Goal: Information Seeking & Learning: Find specific page/section

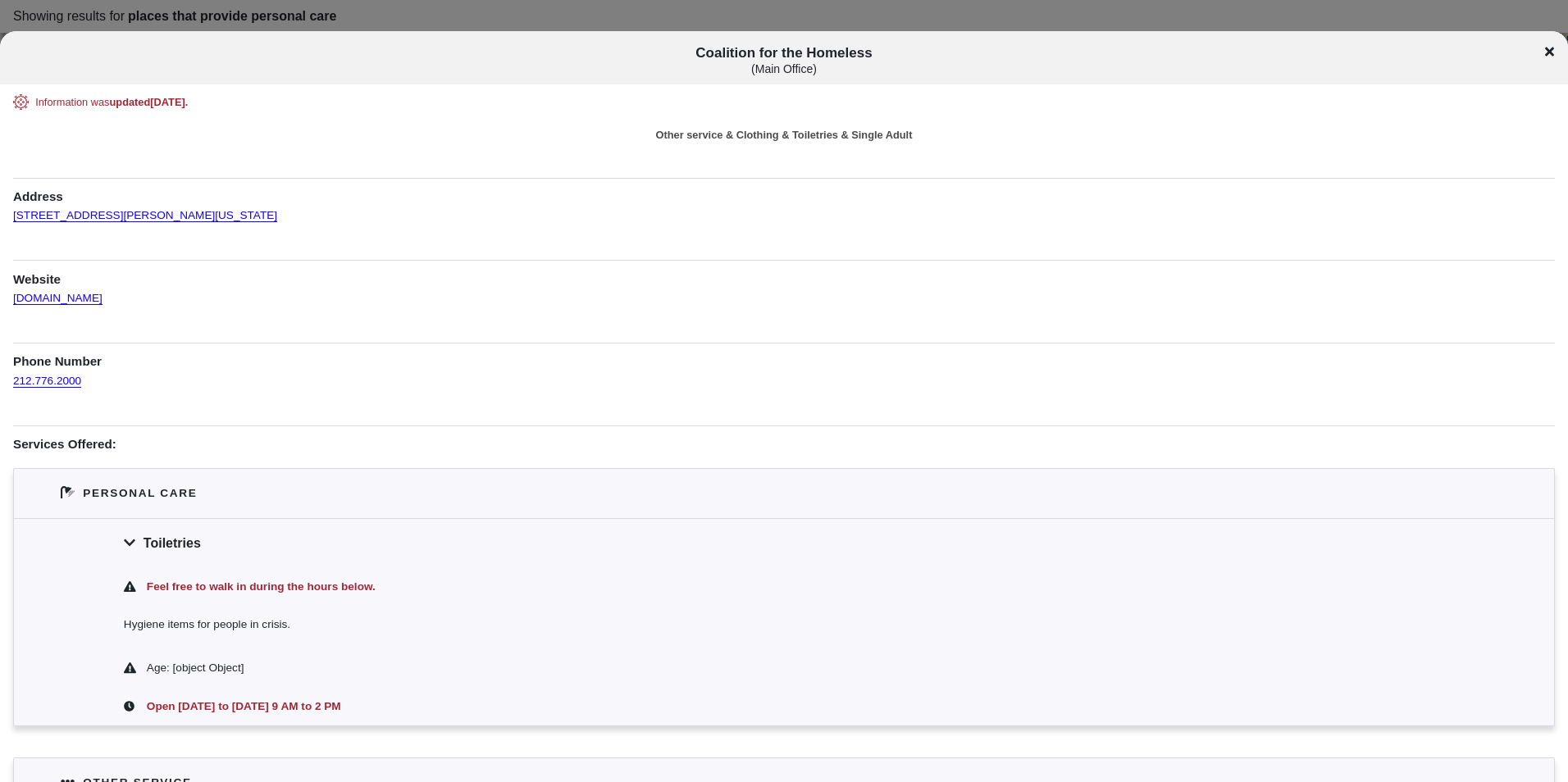
click at [1552, 49] on icon at bounding box center [1549, 52] width 9 height 9
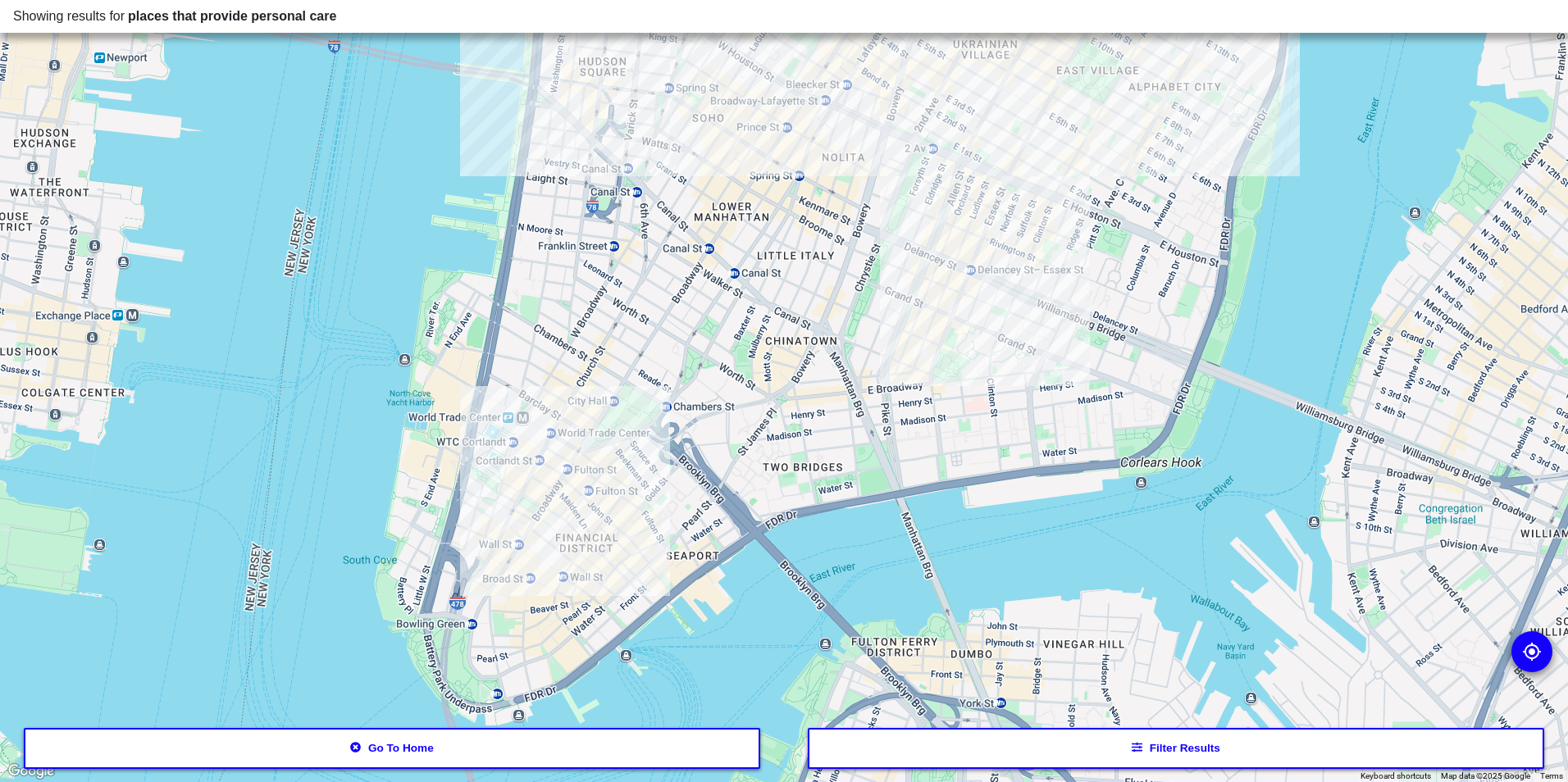
click at [1019, 731] on button "Filter results" at bounding box center [1176, 748] width 737 height 41
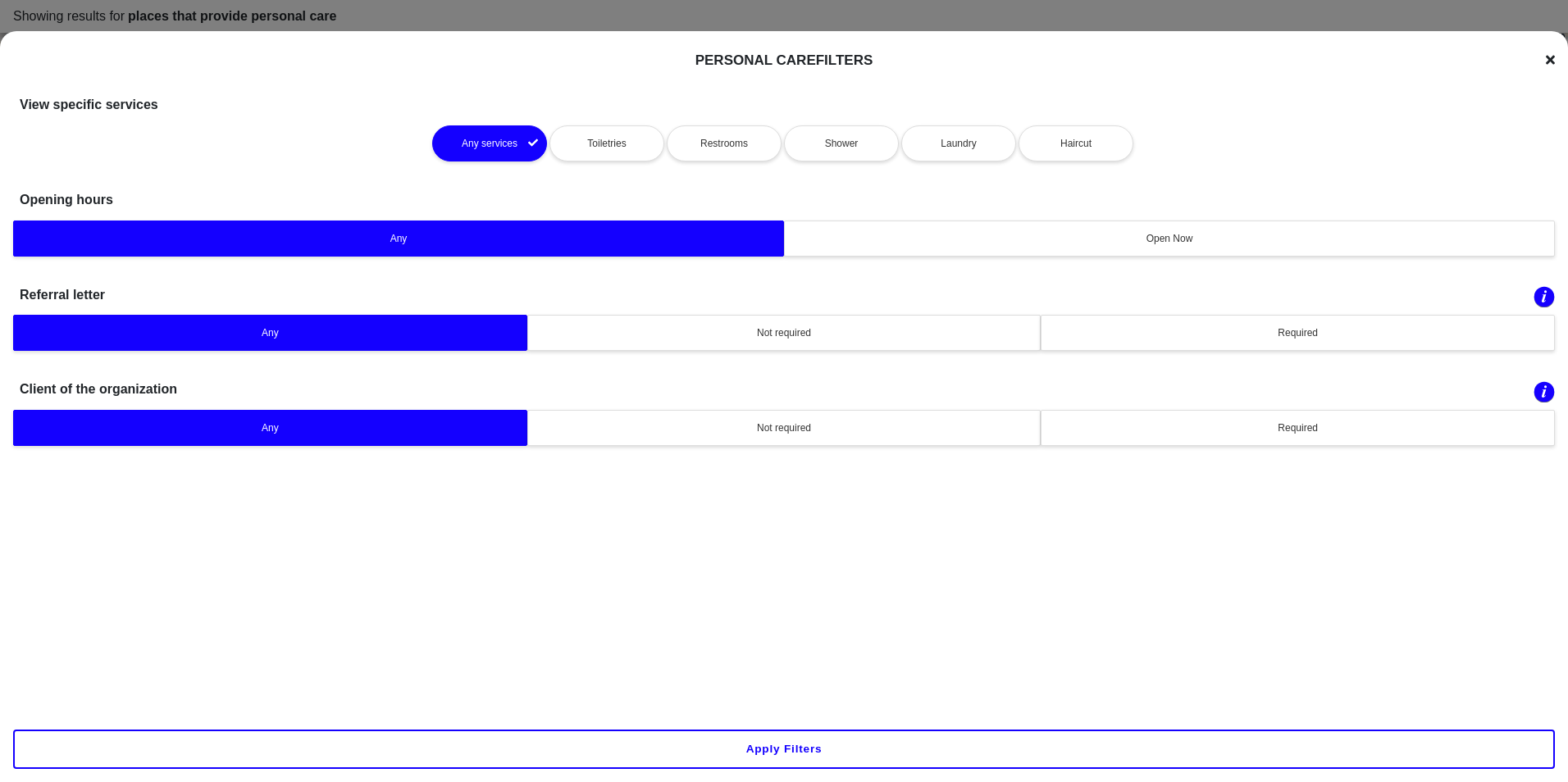
click at [529, 129] on button "Any services" at bounding box center [489, 143] width 114 height 36
drag, startPoint x: 86, startPoint y: 95, endPoint x: 134, endPoint y: 105, distance: 49.0
click at [134, 105] on h1 "View specific services" at bounding box center [89, 96] width 138 height 51
click at [663, 731] on button "Apply filters" at bounding box center [784, 749] width 1542 height 40
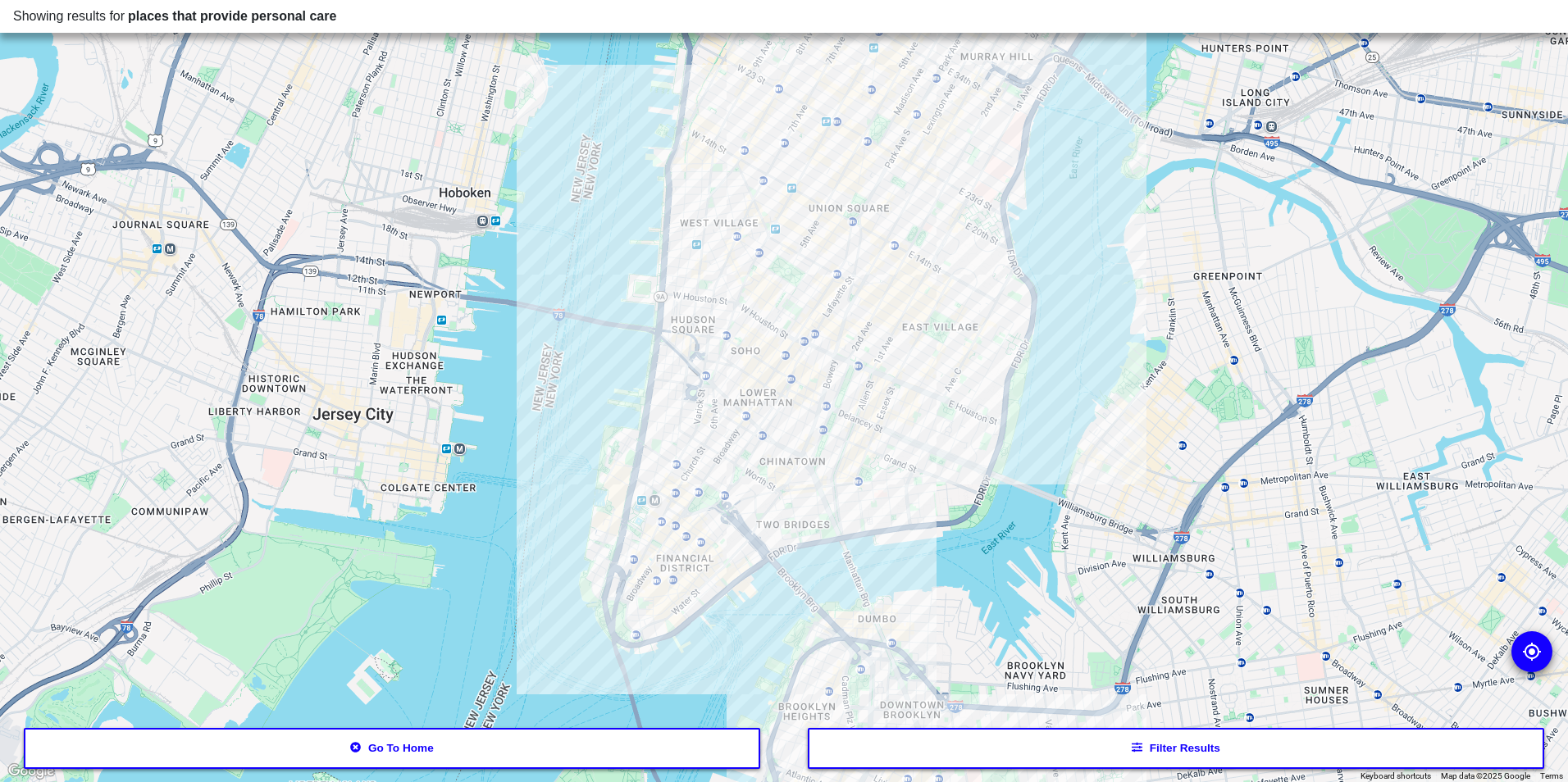
click at [557, 747] on button "Go to home" at bounding box center [392, 748] width 737 height 41
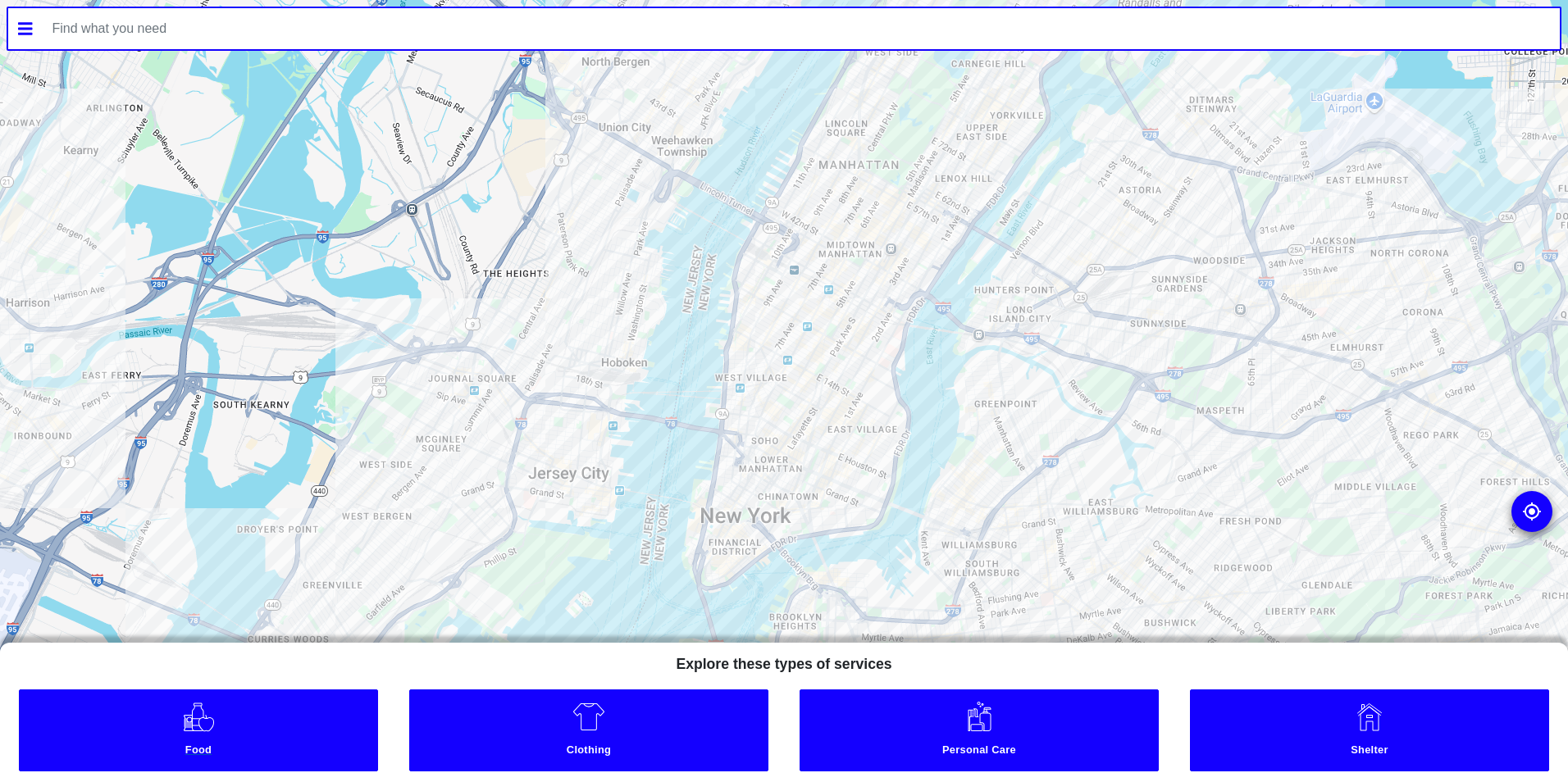
click at [263, 720] on link "Food" at bounding box center [198, 730] width 359 height 82
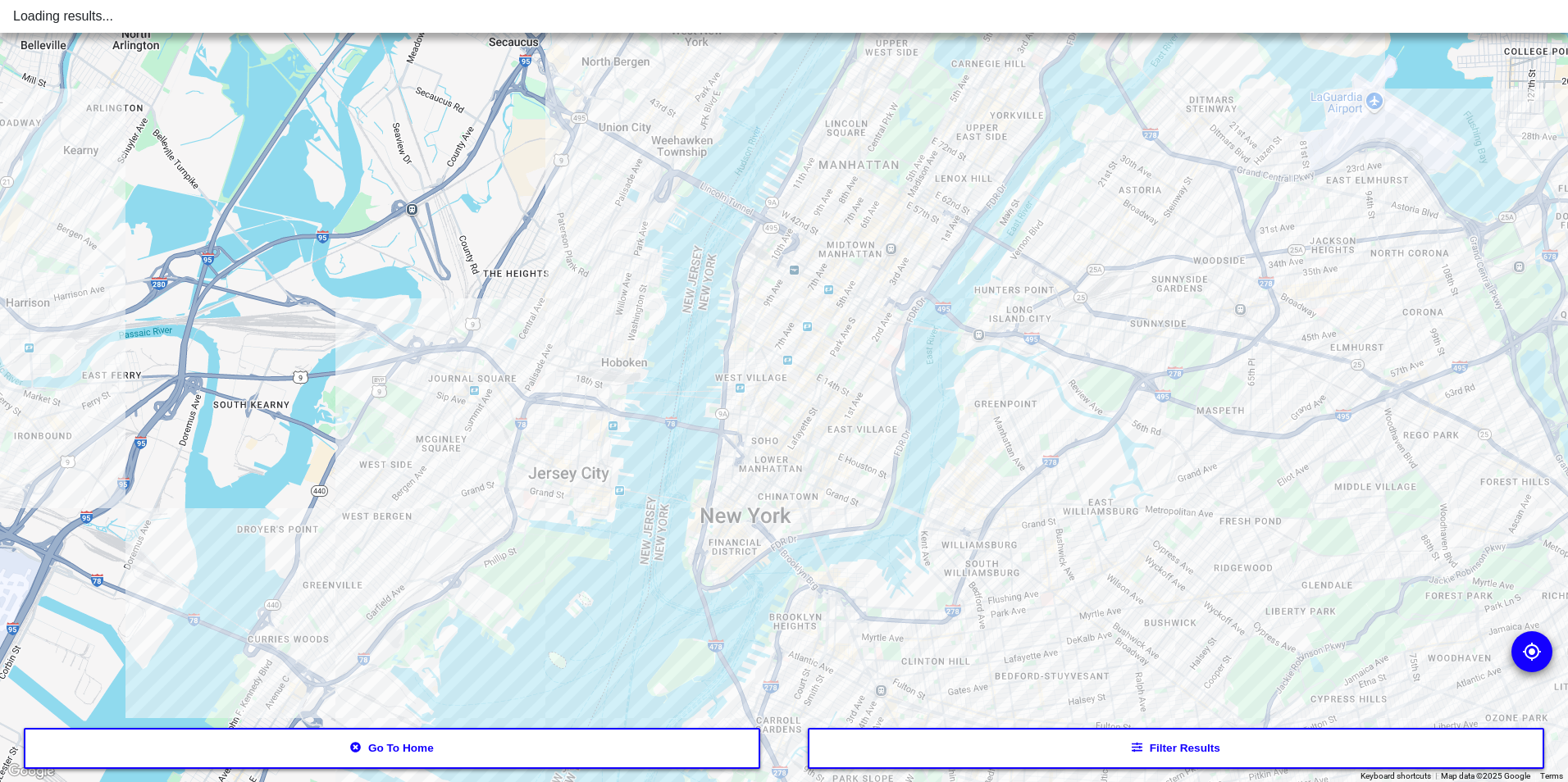
click at [1066, 764] on button "Filter results" at bounding box center [1176, 748] width 737 height 41
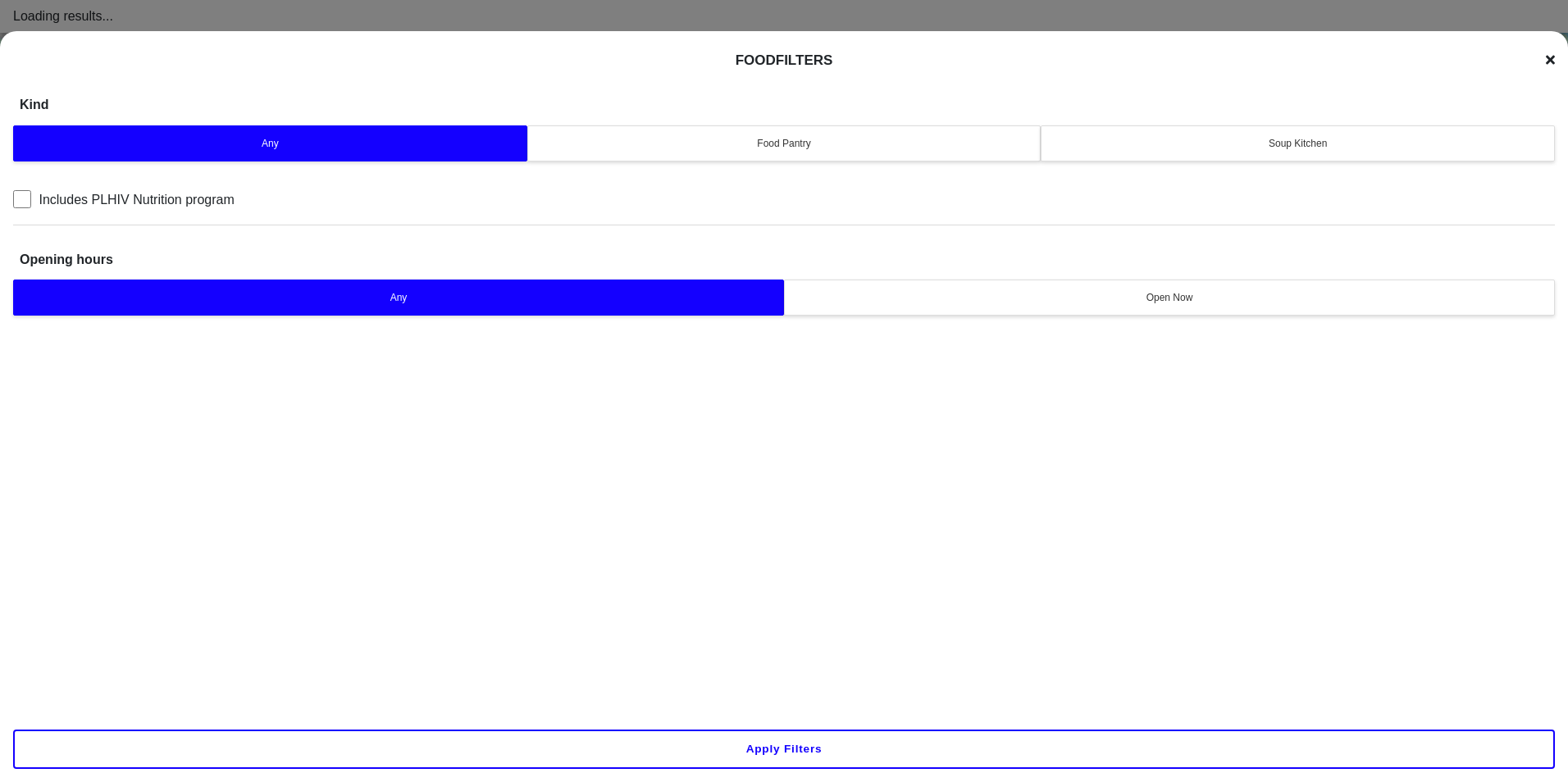
click at [1216, 147] on div "Soup Kitchen" at bounding box center [1298, 143] width 492 height 15
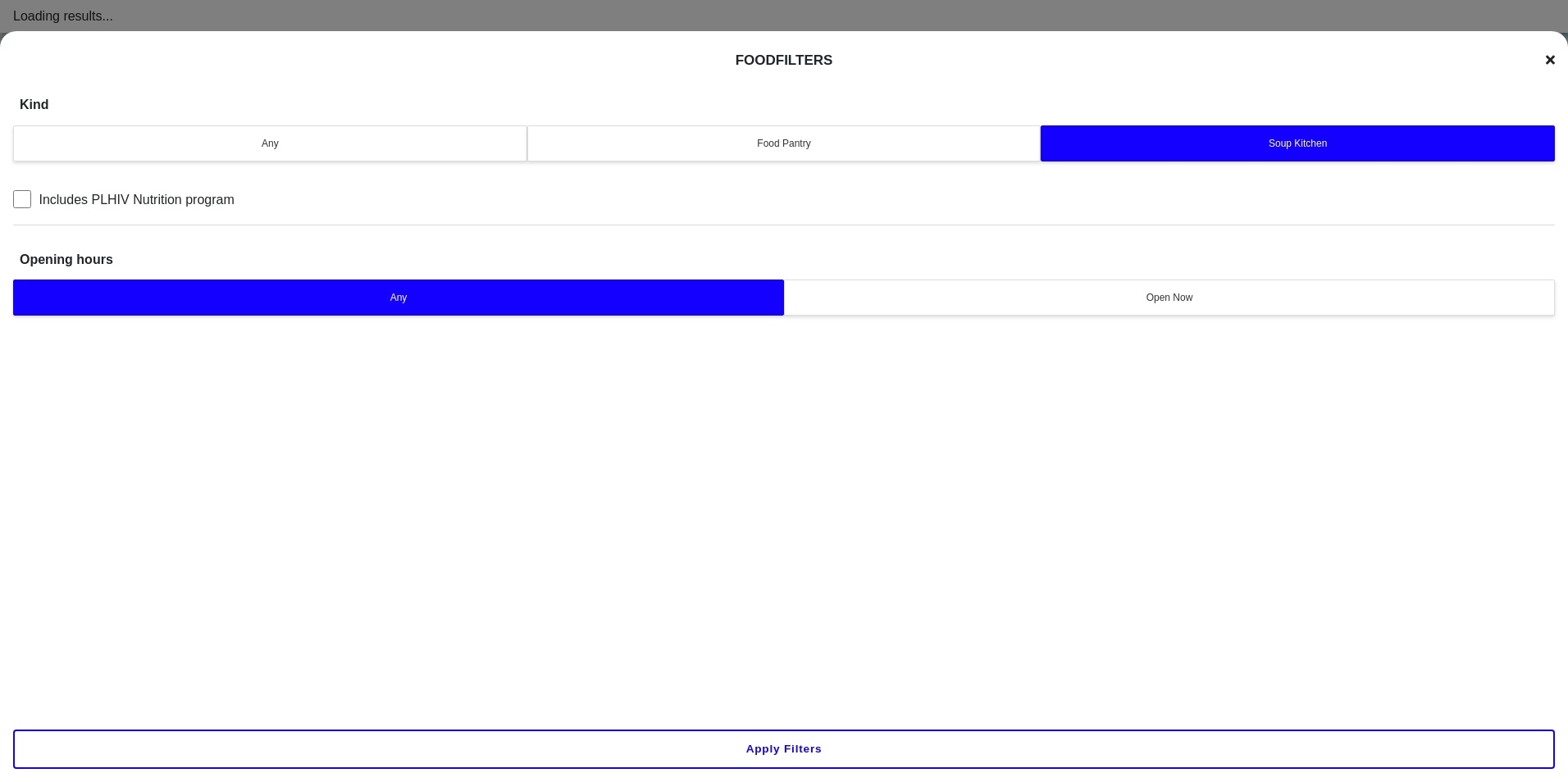
click at [957, 760] on button "Apply filters" at bounding box center [784, 749] width 1542 height 40
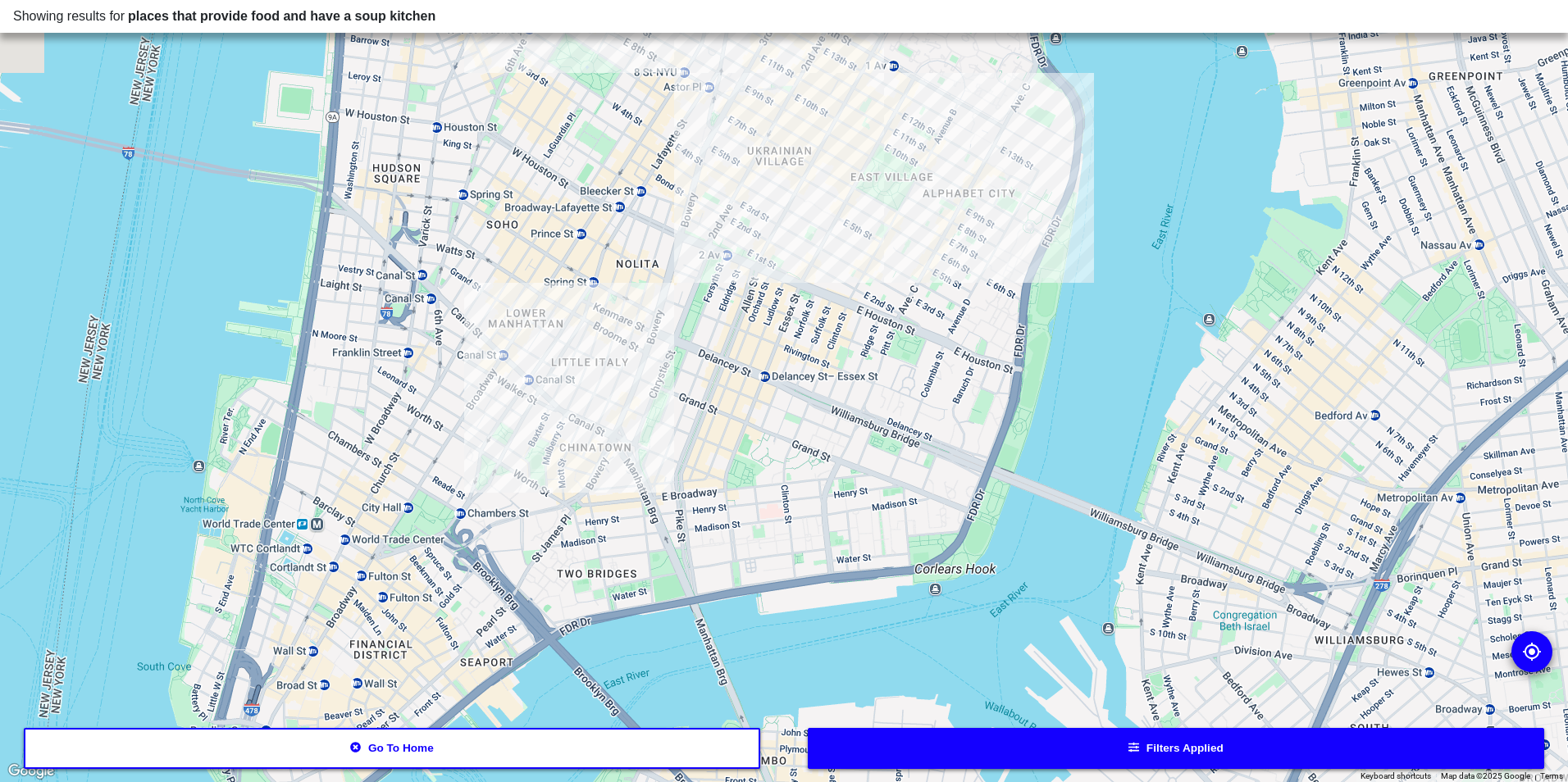
drag, startPoint x: 640, startPoint y: 430, endPoint x: 581, endPoint y: 482, distance: 78.6
click at [696, 524] on div at bounding box center [784, 391] width 1568 height 782
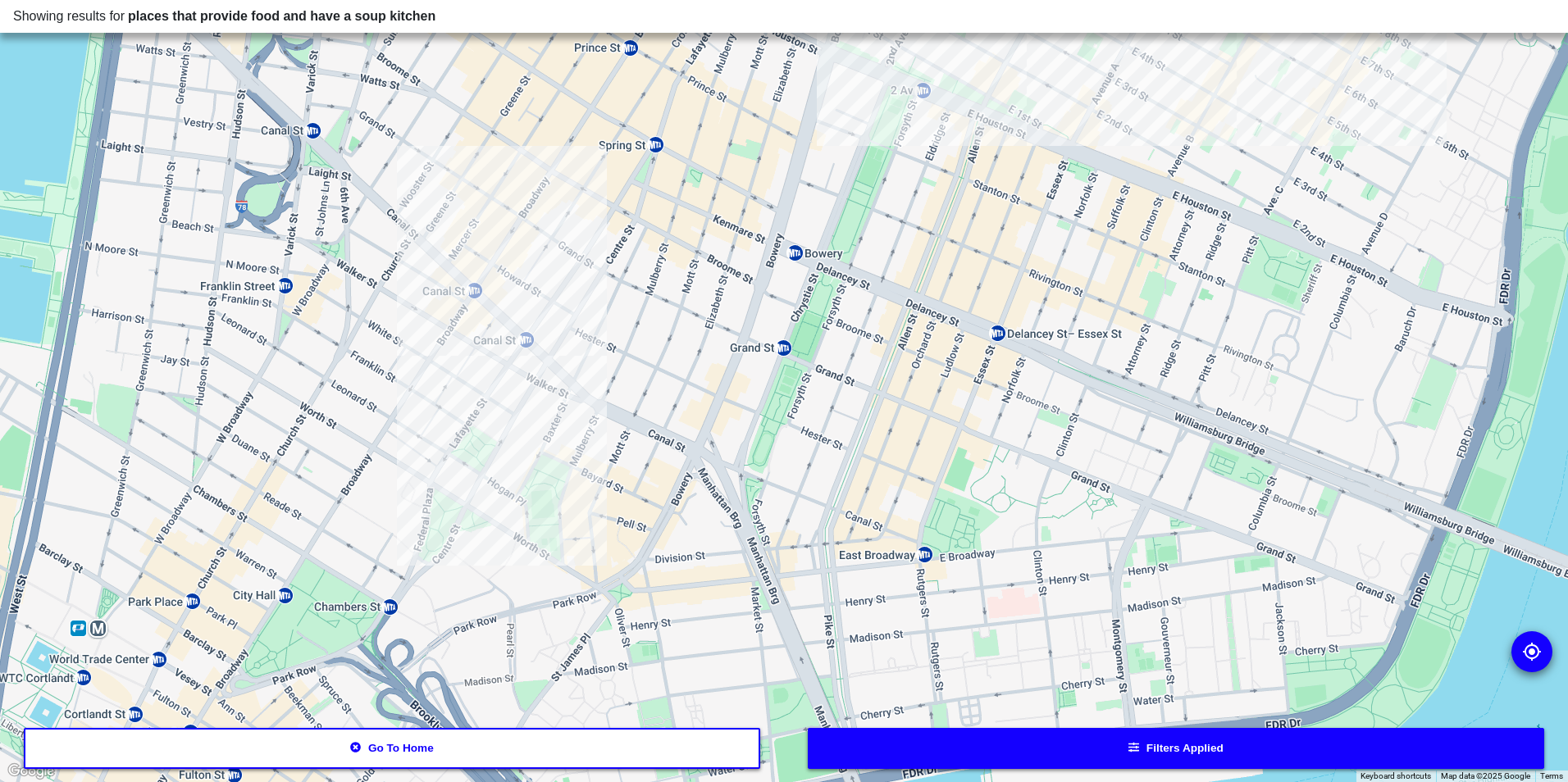
click at [481, 371] on div at bounding box center [784, 391] width 1568 height 782
